Goal: Find specific page/section: Find specific page/section

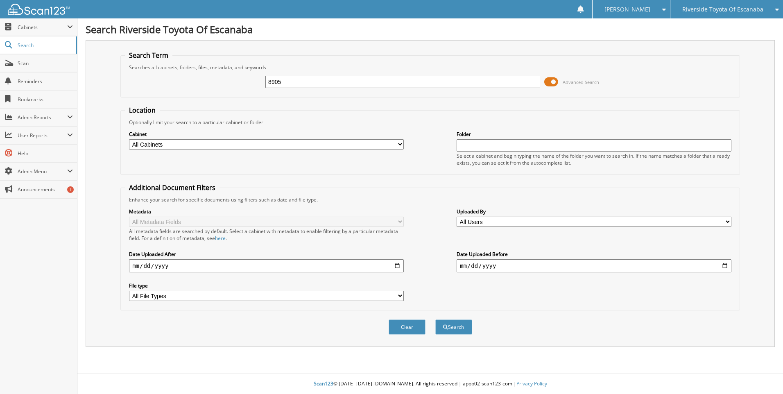
type input "8905"
click at [435, 319] on button "Search" at bounding box center [453, 326] width 37 height 15
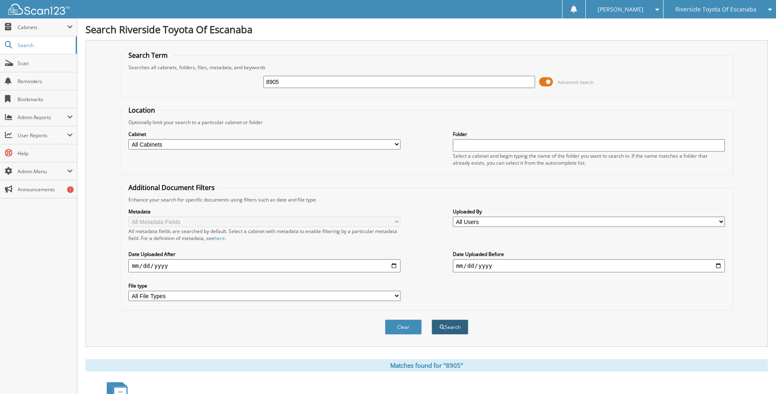
click at [451, 328] on button "Search" at bounding box center [450, 326] width 37 height 15
click at [25, 26] on span "Cabinets" at bounding box center [43, 27] width 50 height 7
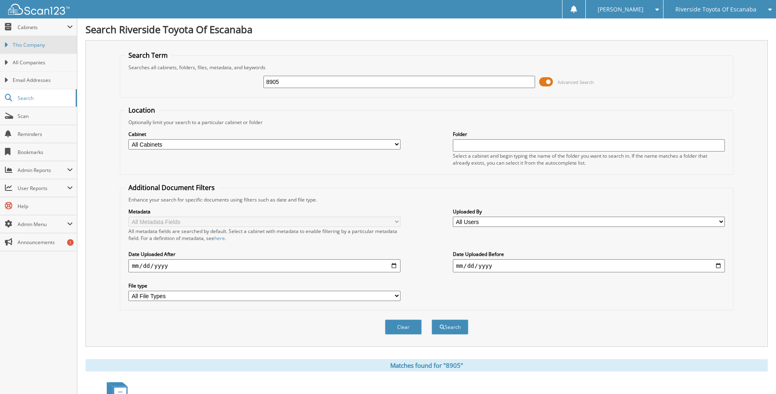
click at [31, 46] on span "This Company" at bounding box center [43, 44] width 60 height 7
